Goal: Check status: Check status

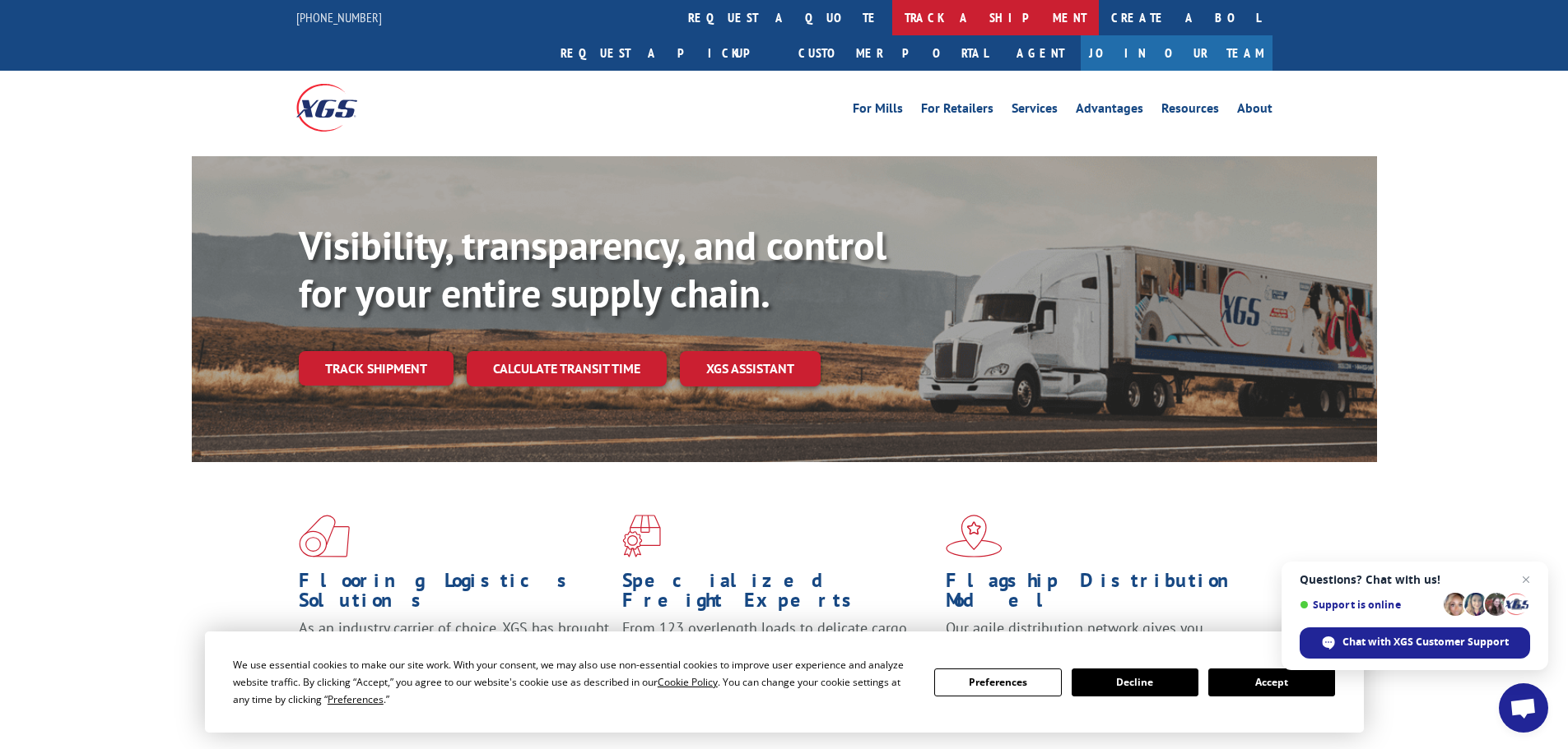
click at [892, 15] on link "track a shipment" at bounding box center [995, 17] width 207 height 36
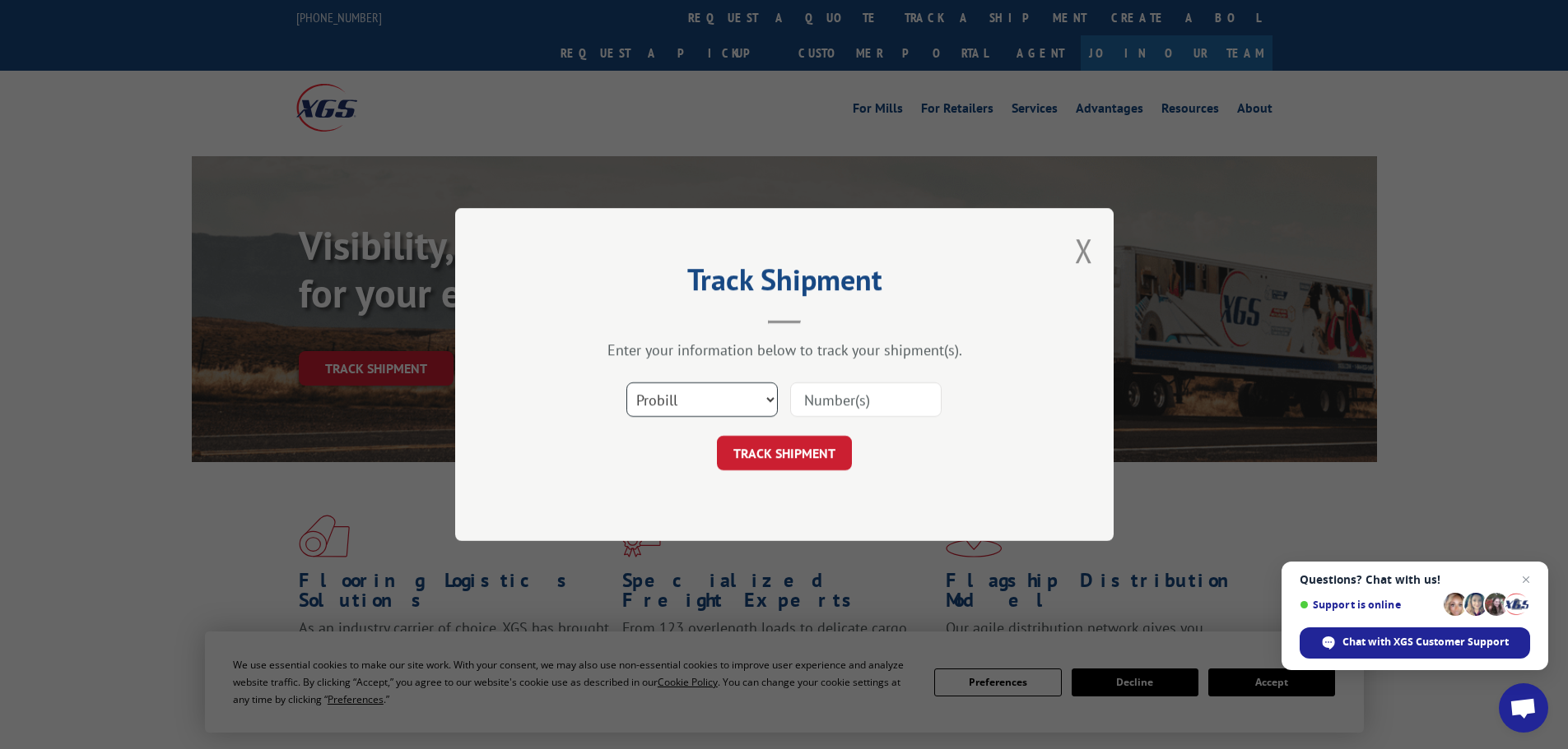
click at [689, 395] on select "Select category... Probill BOL PO" at bounding box center [701, 400] width 151 height 35
select select "bol"
click at [626, 383] on select "Select category... Probill BOL PO" at bounding box center [701, 400] width 151 height 35
click at [811, 397] on input at bounding box center [865, 400] width 151 height 35
paste input "5199300"
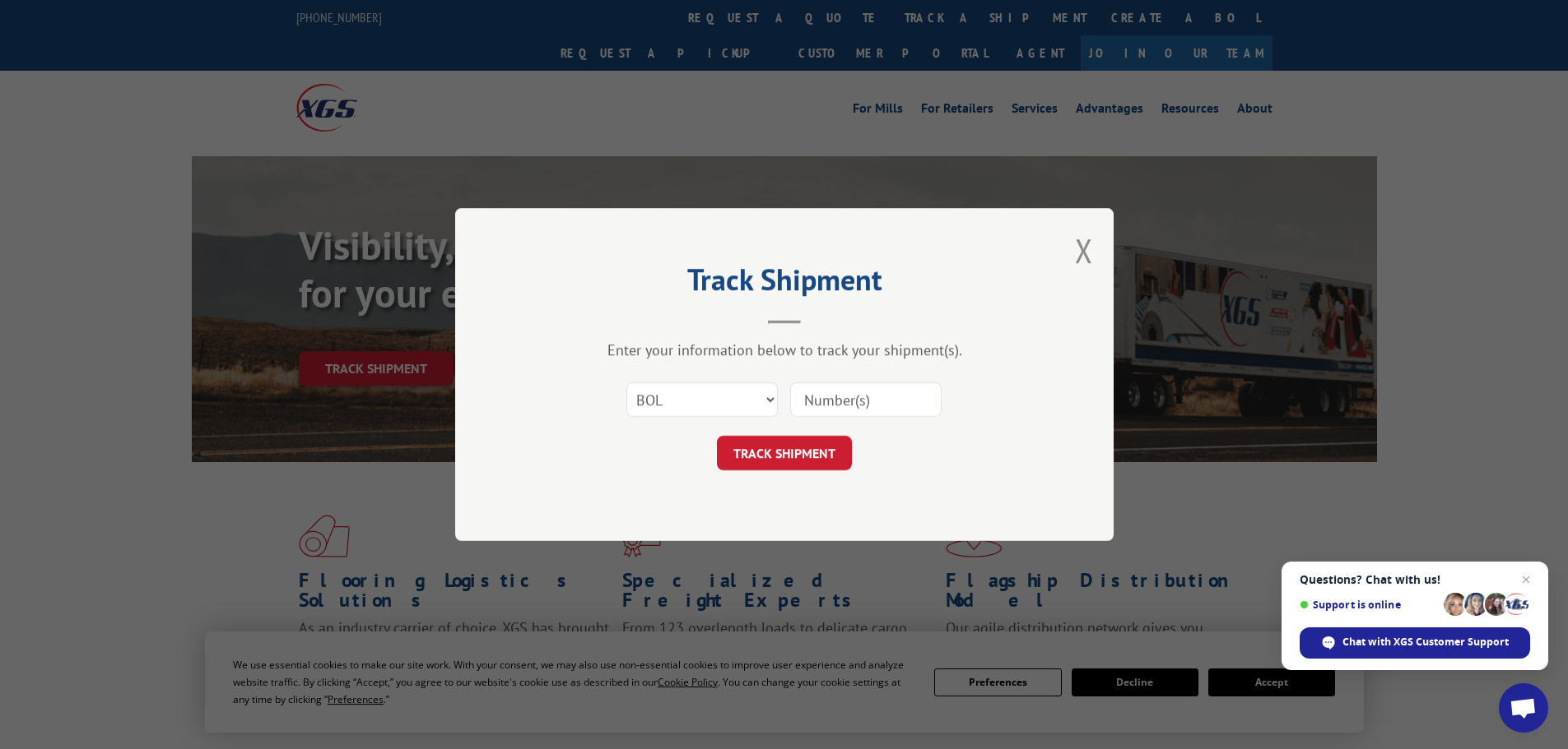
type input "5199300"
click button "TRACK SHIPMENT" at bounding box center [784, 453] width 135 height 35
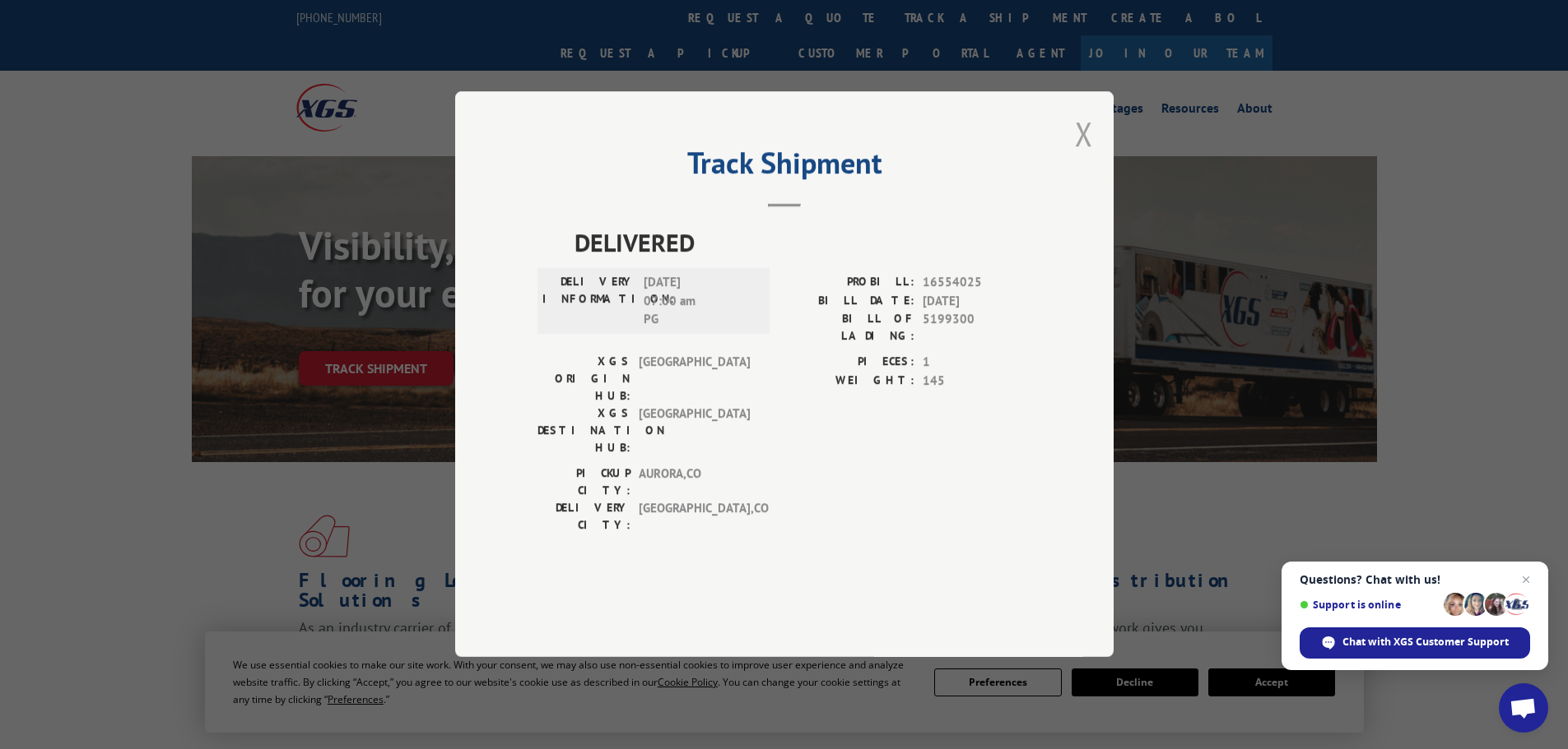
click at [1085, 156] on button "Close modal" at bounding box center [1083, 133] width 18 height 43
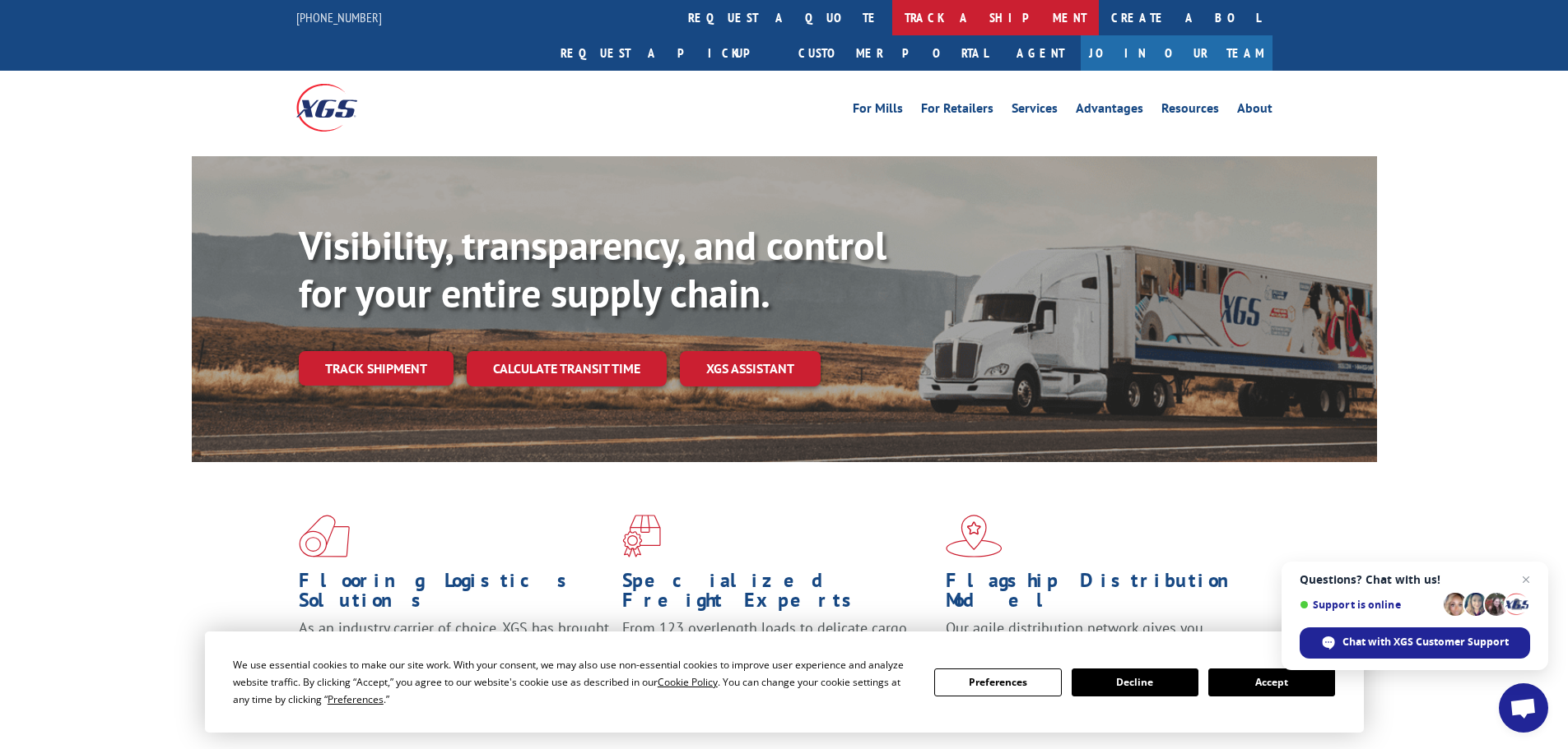
click at [892, 20] on link "track a shipment" at bounding box center [995, 17] width 207 height 36
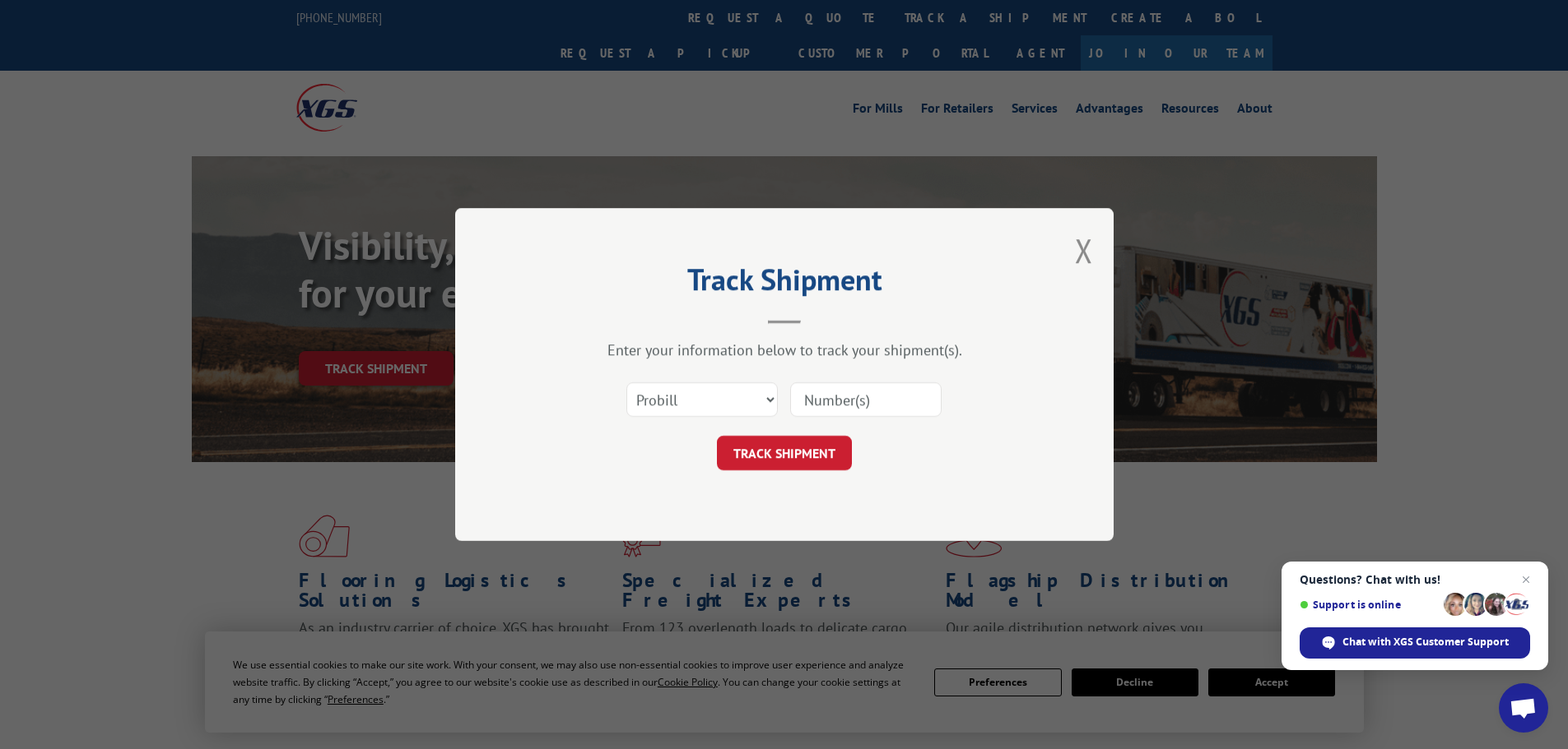
click at [816, 396] on input at bounding box center [865, 400] width 151 height 35
paste input "17516811"
type input "17516811"
click button "TRACK SHIPMENT" at bounding box center [784, 453] width 135 height 35
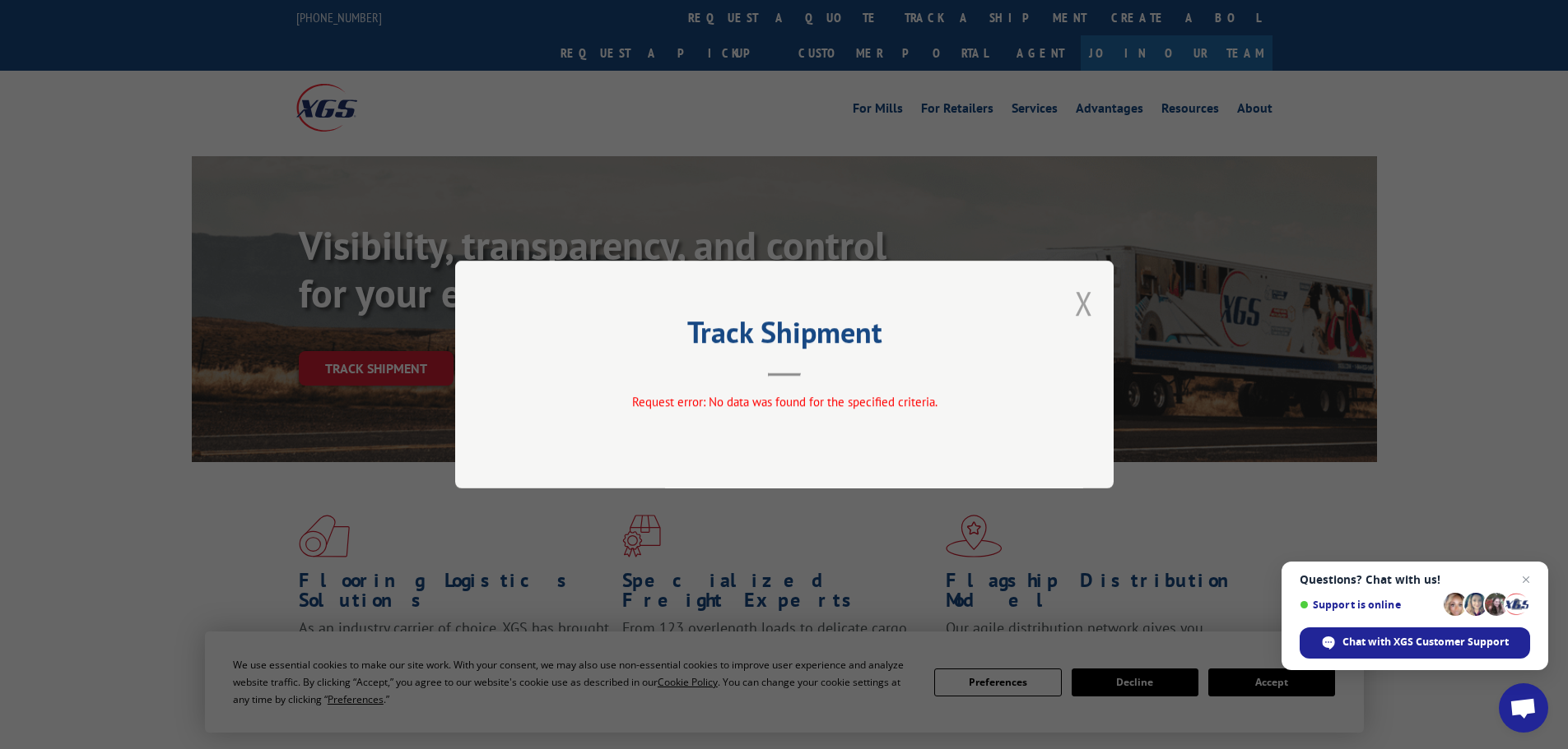
click at [1082, 307] on button "Close modal" at bounding box center [1083, 303] width 18 height 43
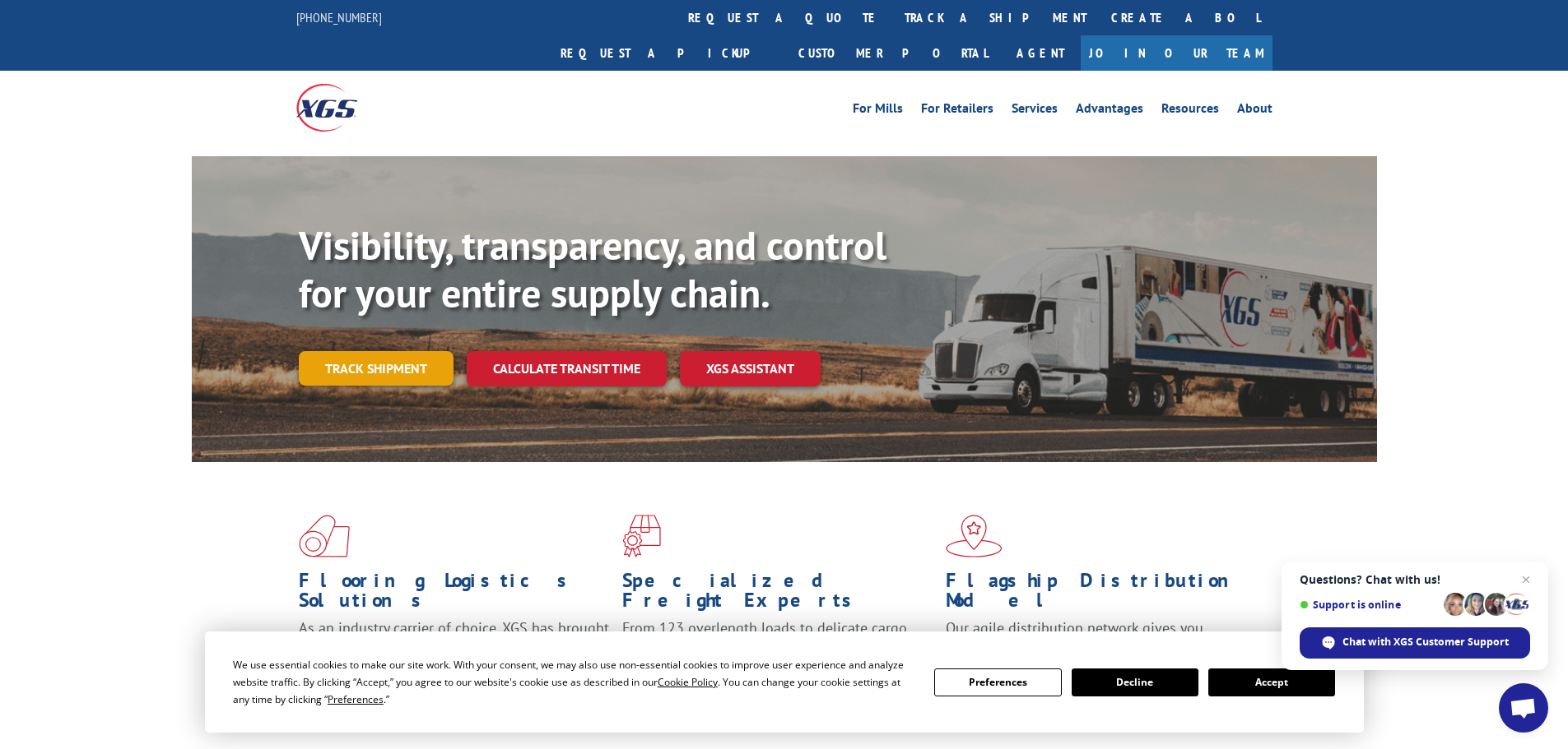
click at [380, 351] on link "Track shipment" at bounding box center [376, 368] width 155 height 35
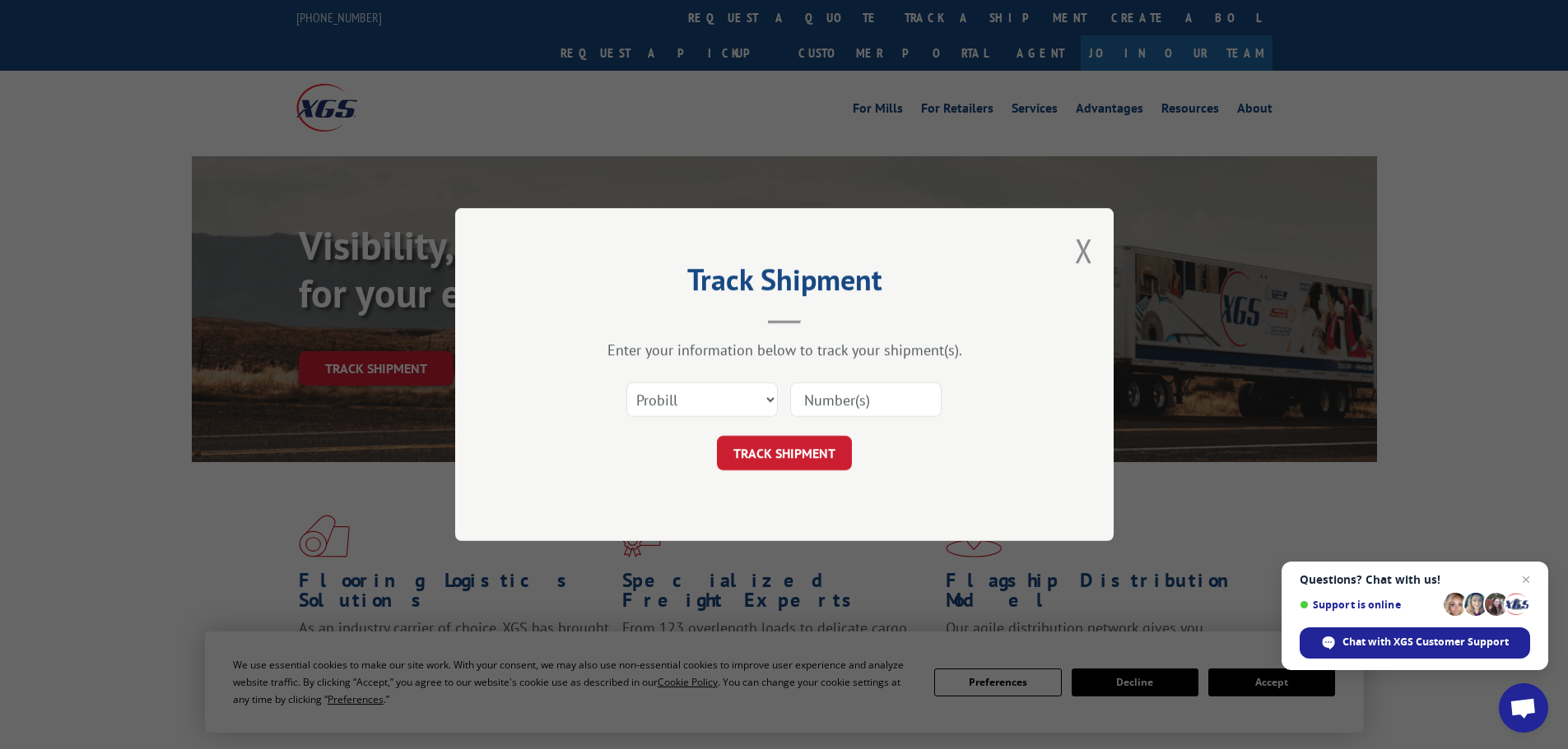
click at [850, 404] on input at bounding box center [865, 400] width 151 height 35
paste input "17516811"
type input "17516811"
click at [820, 444] on button "TRACK SHIPMENT" at bounding box center [784, 453] width 135 height 35
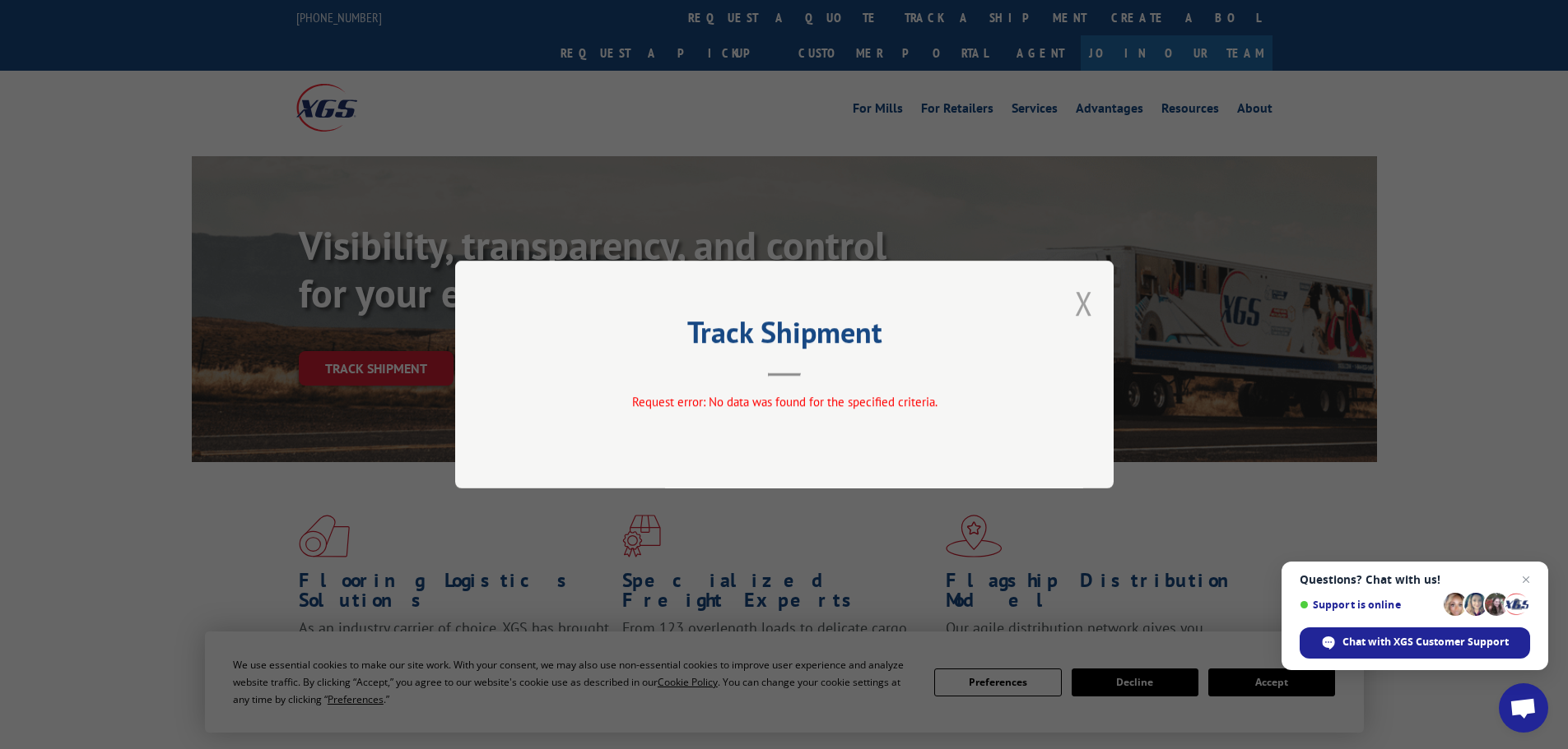
click at [1087, 305] on button "Close modal" at bounding box center [1083, 303] width 18 height 43
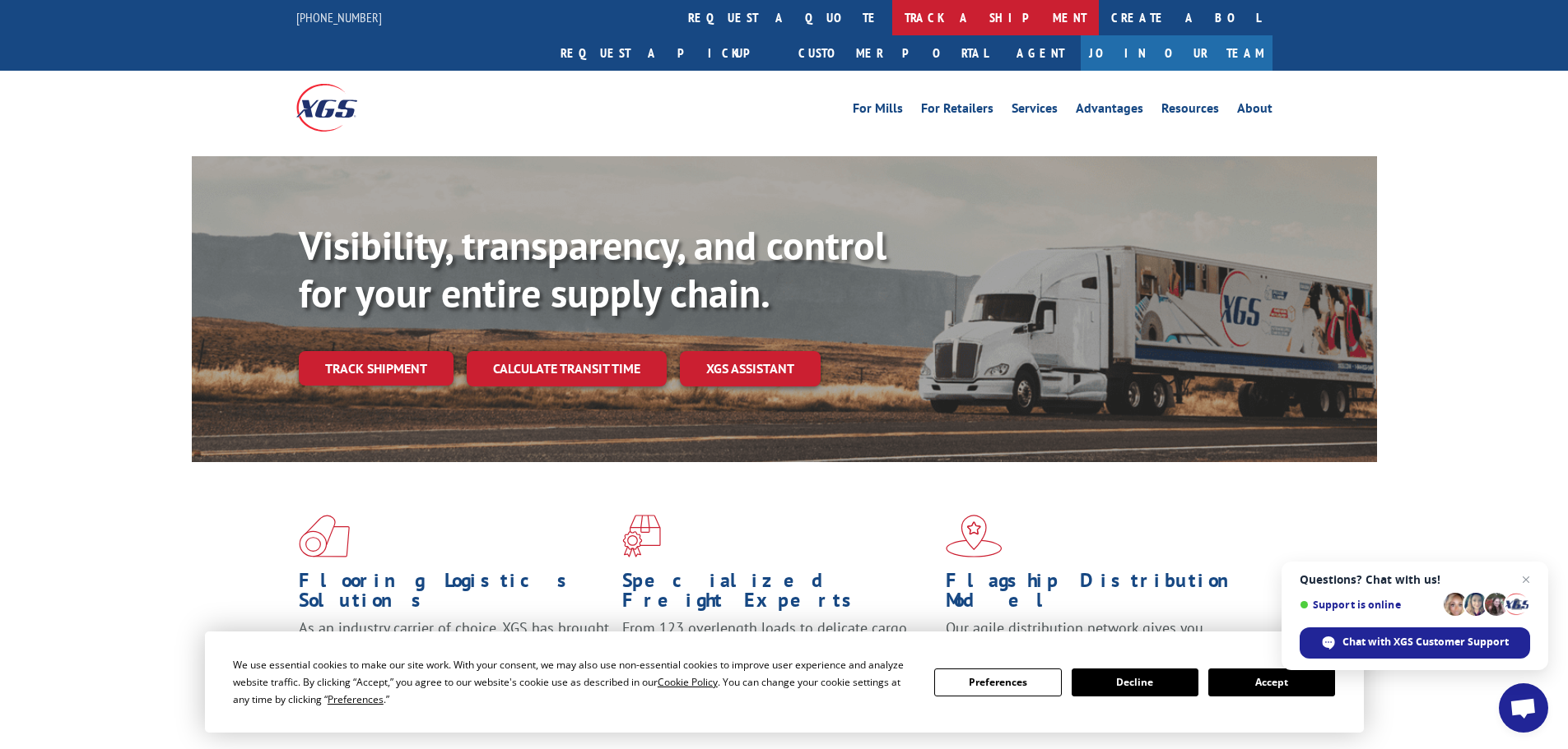
click at [892, 20] on link "track a shipment" at bounding box center [995, 17] width 207 height 36
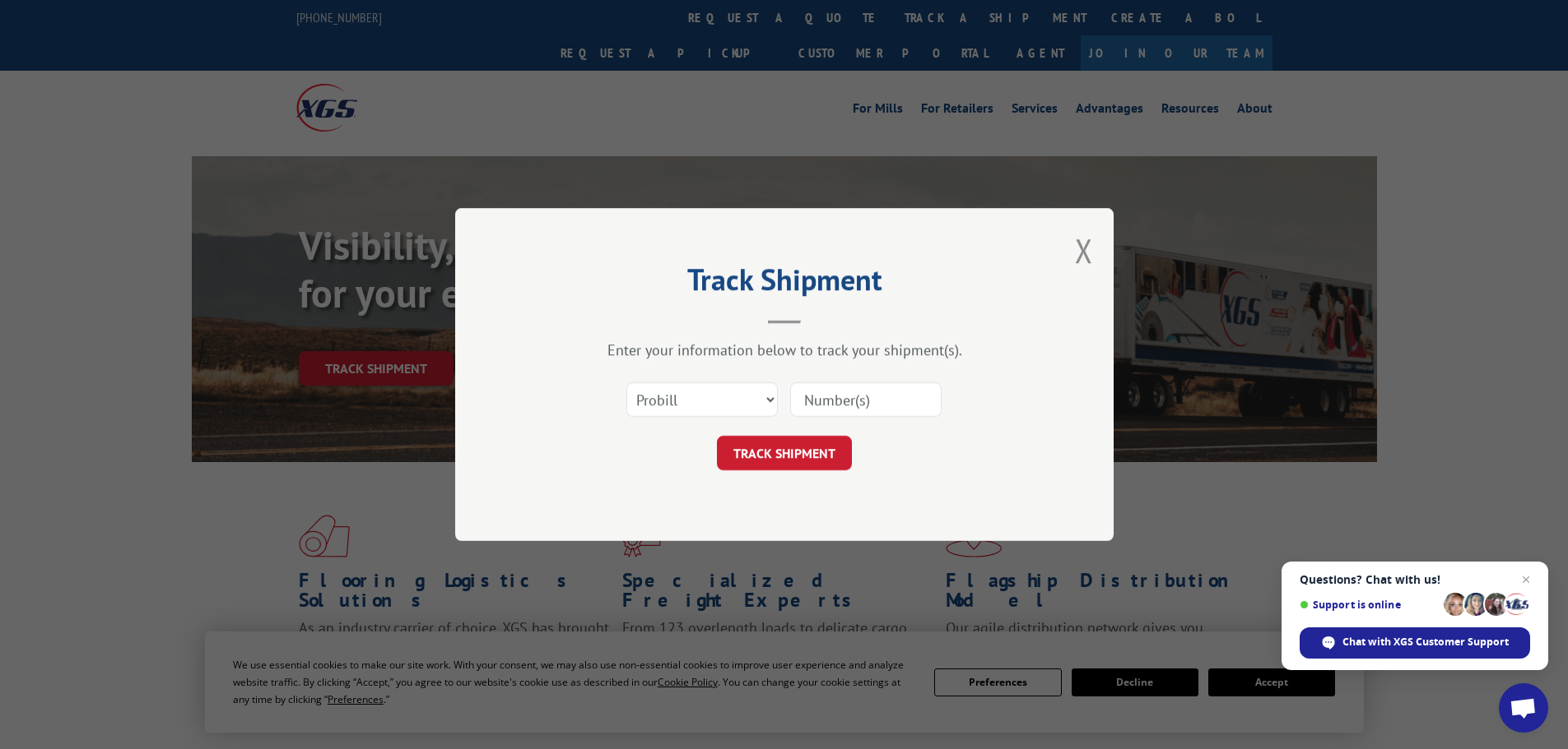
click at [822, 401] on input at bounding box center [865, 400] width 151 height 35
drag, startPoint x: 822, startPoint y: 401, endPoint x: 738, endPoint y: 403, distance: 84.0
click at [738, 403] on select "Select category... Probill BOL PO" at bounding box center [701, 400] width 151 height 35
select select "bol"
click at [626, 383] on select "Select category... Probill BOL PO" at bounding box center [701, 400] width 151 height 35
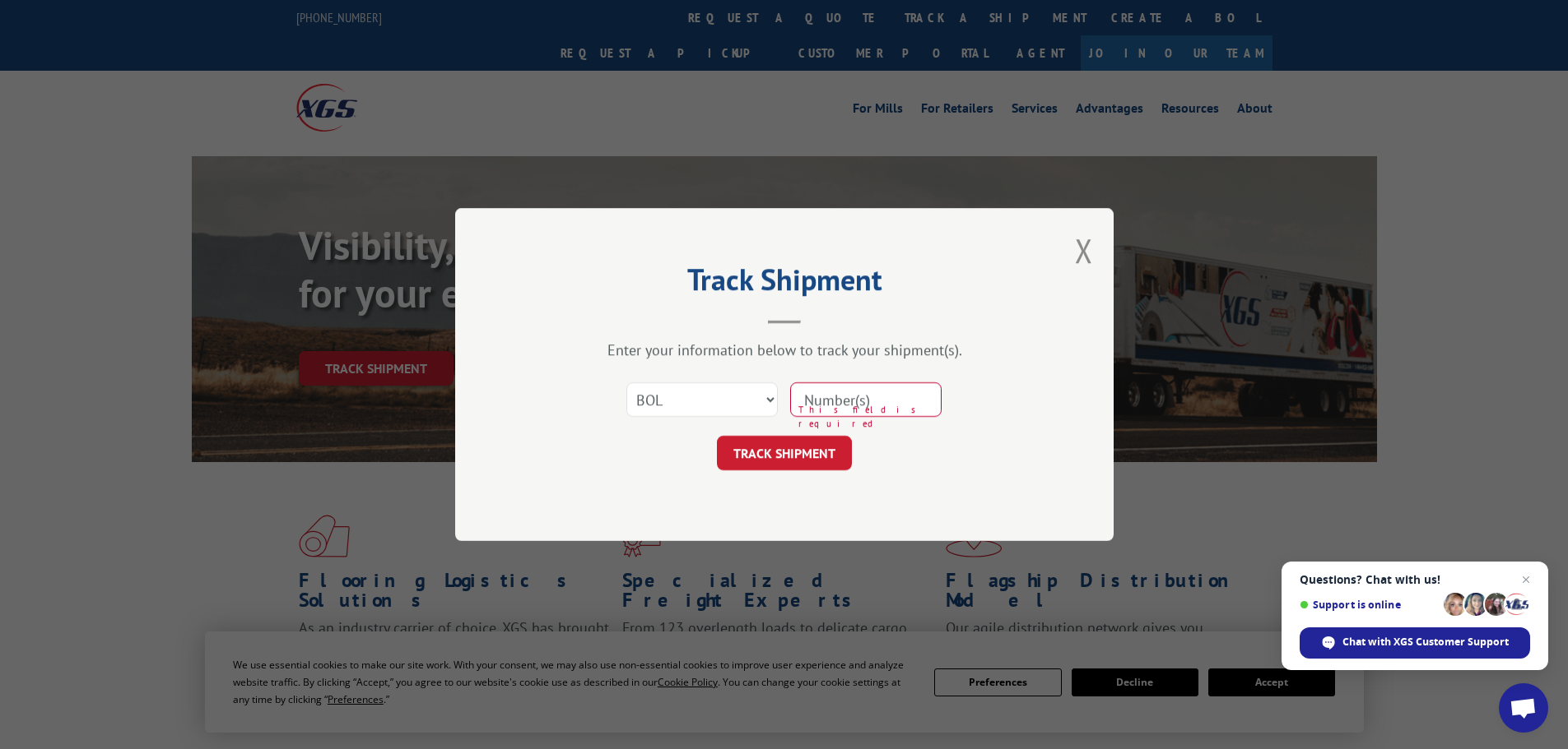
click at [834, 398] on input at bounding box center [865, 400] width 151 height 35
paste input "5199300"
type input "5199300"
click at [807, 457] on button "TRACK SHIPMENT" at bounding box center [784, 453] width 135 height 35
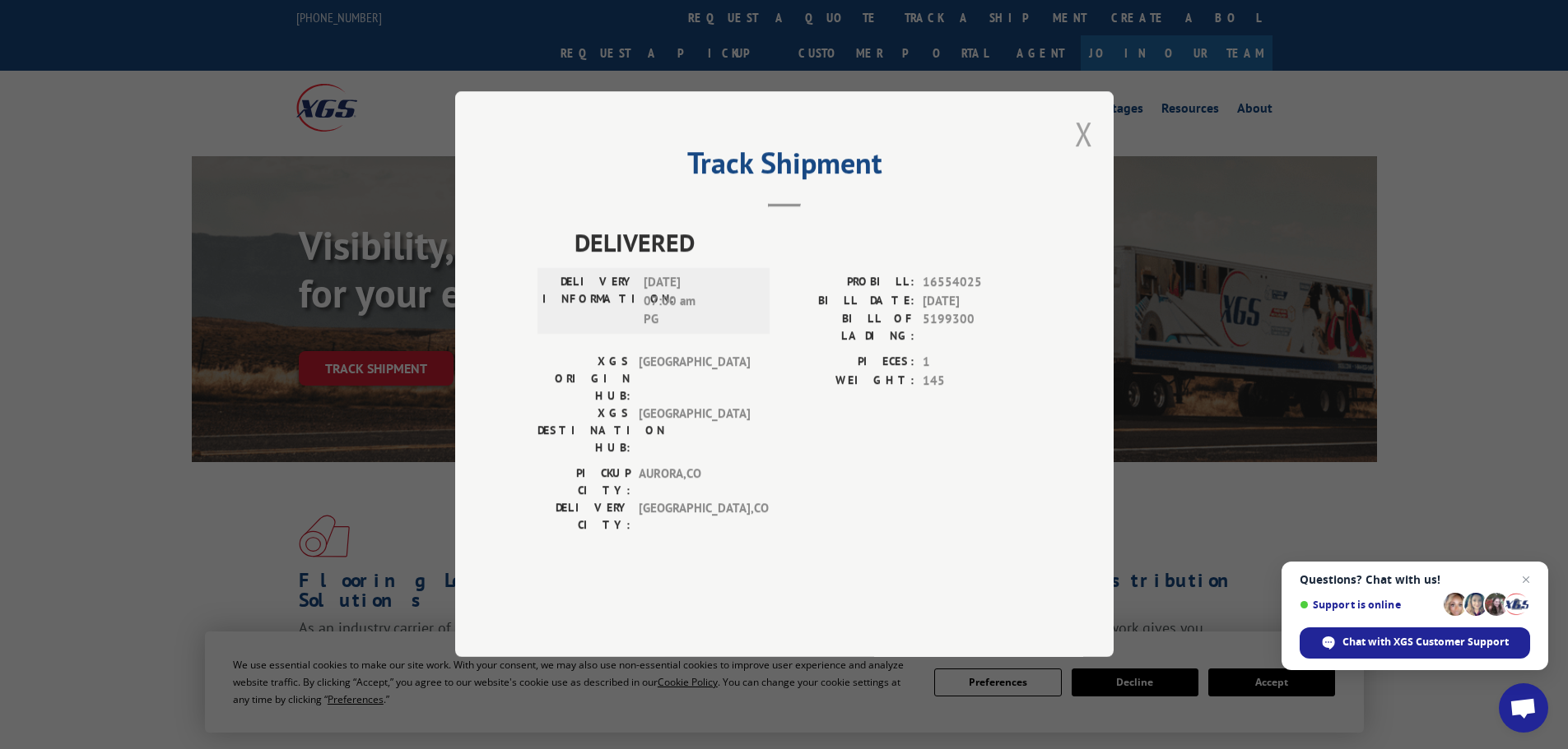
click at [1079, 156] on button "Close modal" at bounding box center [1083, 133] width 18 height 43
